Goal: Transaction & Acquisition: Purchase product/service

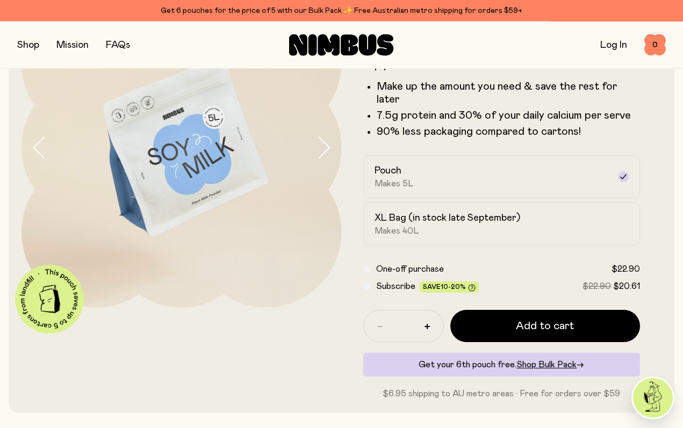
scroll to position [103, 0]
click at [626, 172] on icon at bounding box center [623, 176] width 9 height 9
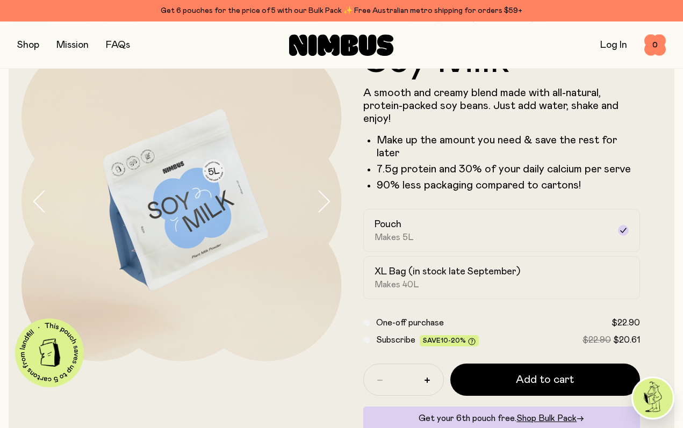
scroll to position [0, 0]
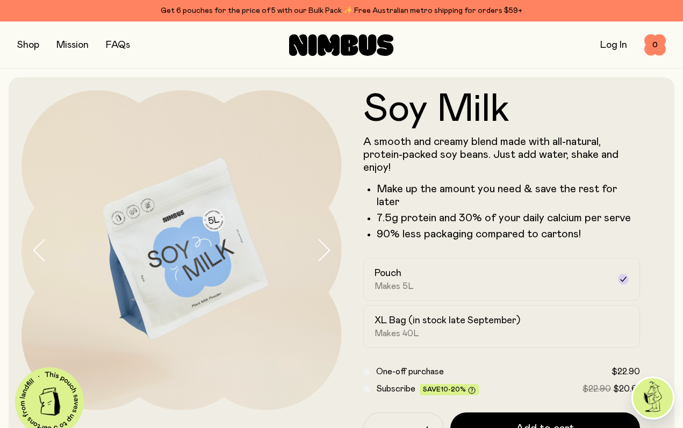
click at [26, 48] on button "button" at bounding box center [28, 45] width 22 height 15
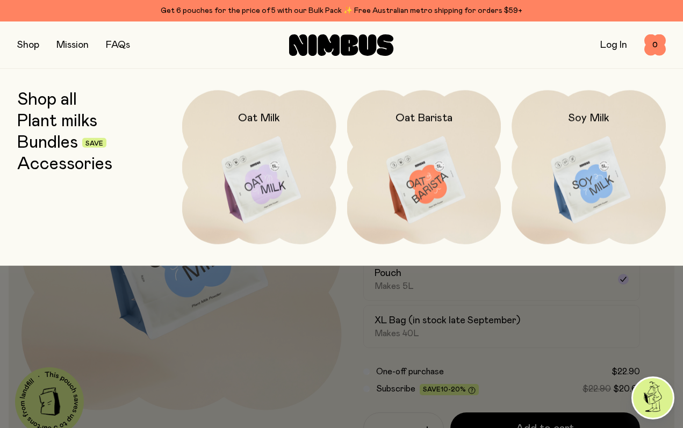
click at [82, 120] on link "Plant milks" at bounding box center [57, 121] width 80 height 19
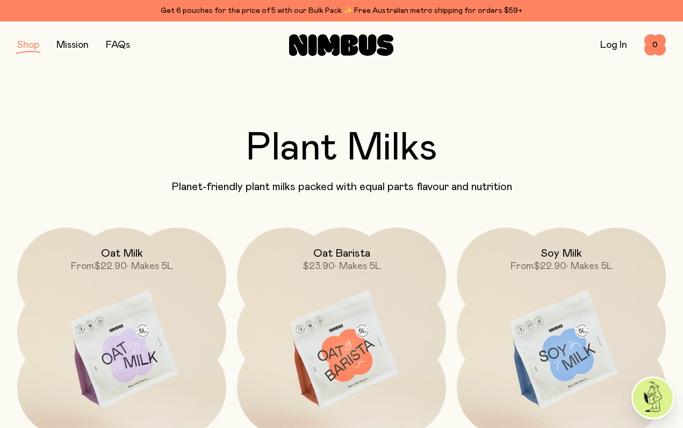
click at [133, 342] on img at bounding box center [121, 351] width 209 height 246
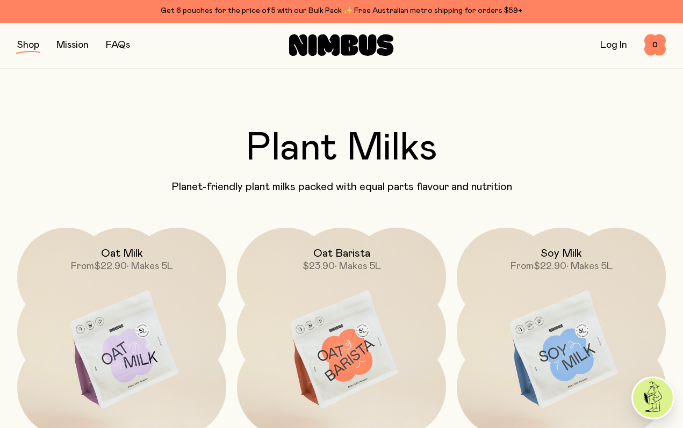
click at [563, 356] on img at bounding box center [561, 351] width 209 height 246
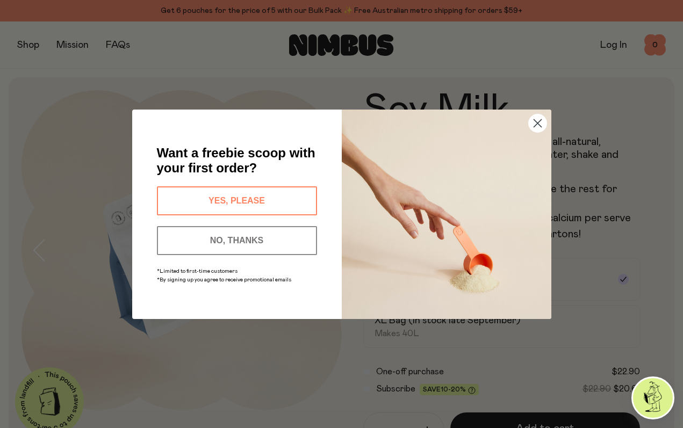
click at [541, 116] on circle "Close dialog" at bounding box center [537, 123] width 18 height 18
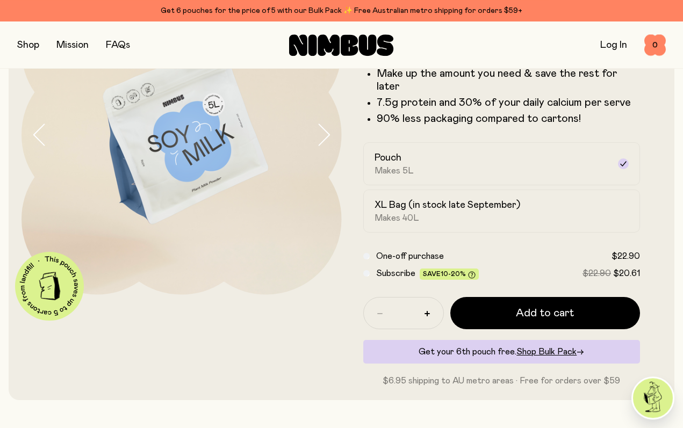
scroll to position [116, 0]
click at [463, 199] on h2 "XL Bag (in stock late September)" at bounding box center [447, 205] width 146 height 13
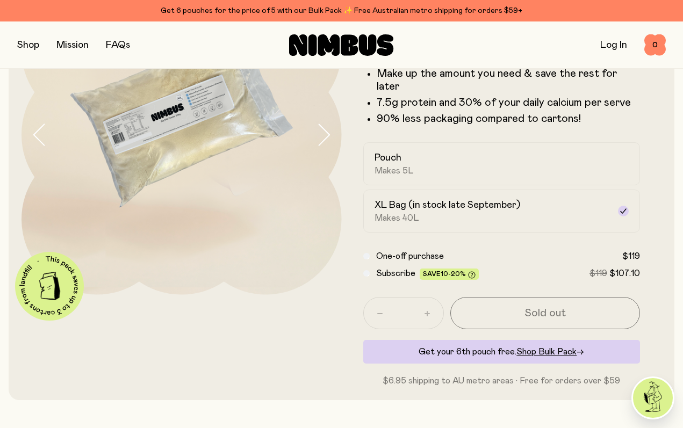
click at [446, 200] on div "XL Bag (in stock late September) Makes 40L" at bounding box center [491, 211] width 235 height 25
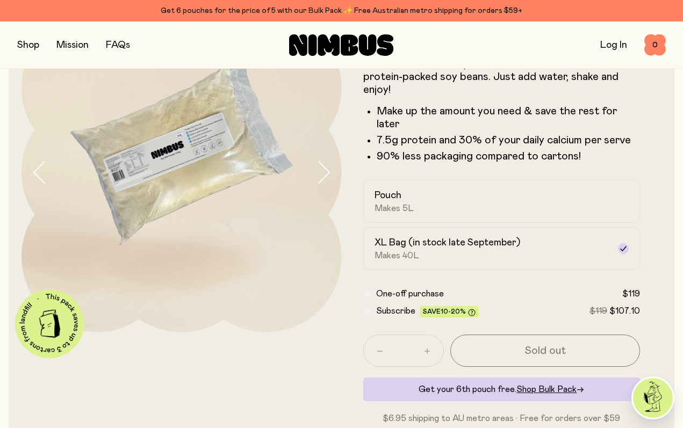
scroll to position [78, 0]
click at [409, 203] on span "Makes 5L" at bounding box center [393, 208] width 39 height 11
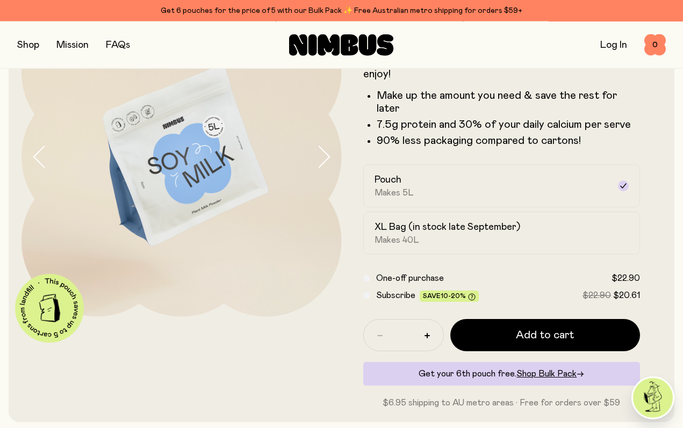
scroll to position [0, 0]
